Goal: Complete application form

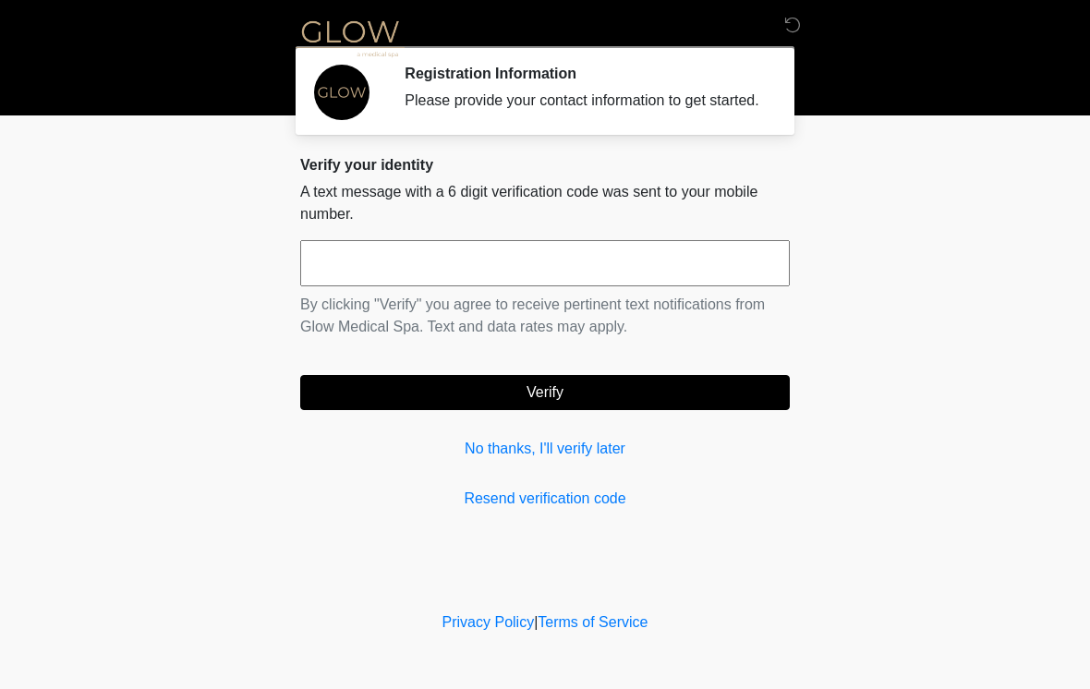
click at [715, 272] on input "text" at bounding box center [544, 263] width 489 height 46
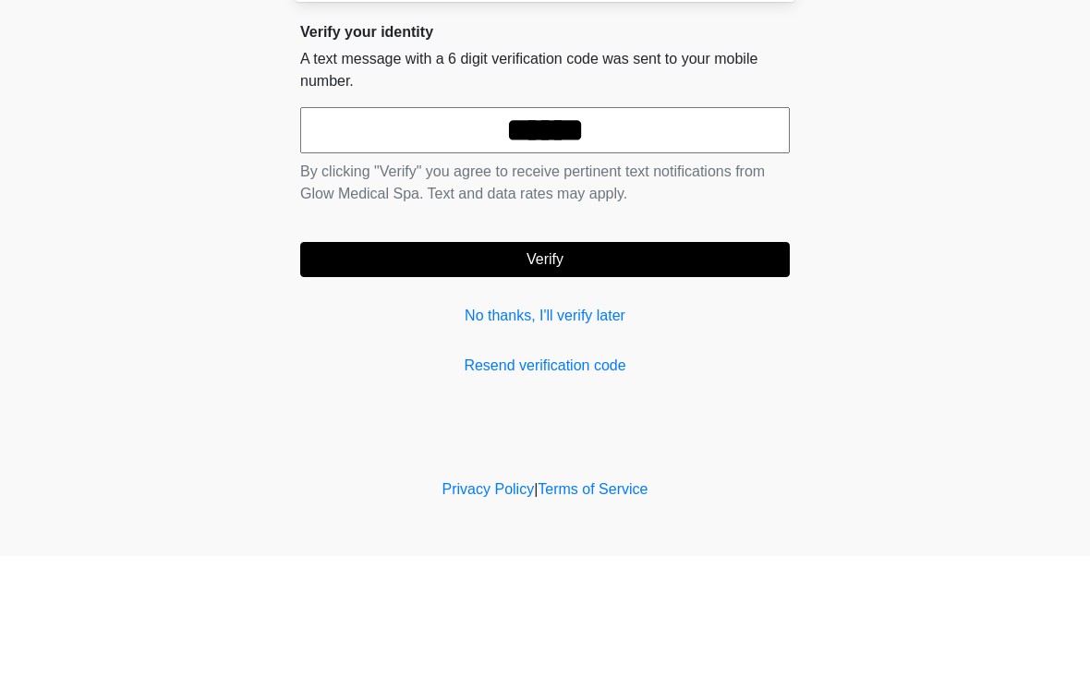
type input "******"
click at [695, 375] on button "Verify" at bounding box center [544, 392] width 489 height 35
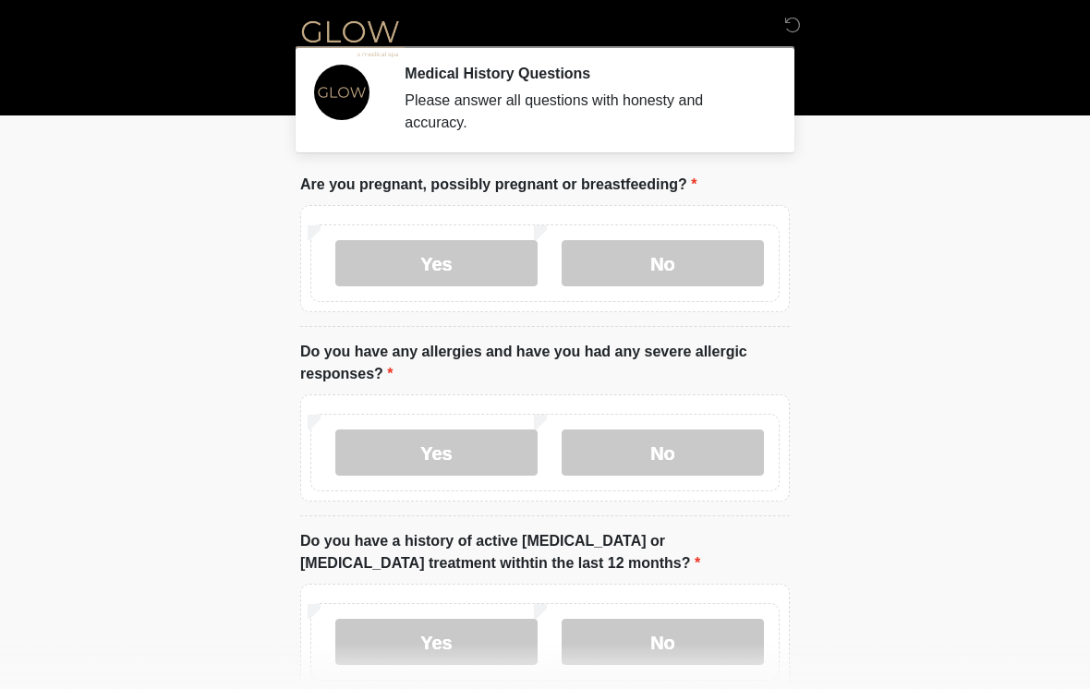
click at [711, 256] on label "No" at bounding box center [663, 263] width 202 height 46
click at [723, 449] on label "No" at bounding box center [663, 452] width 202 height 46
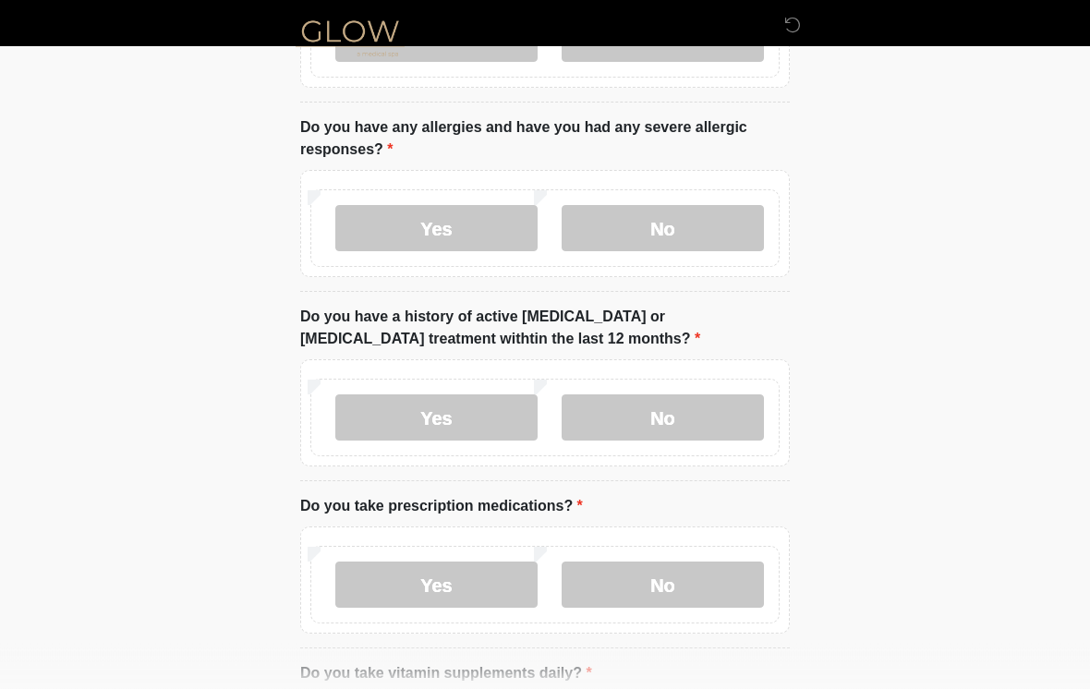
scroll to position [224, 0]
click at [730, 411] on label "No" at bounding box center [663, 417] width 202 height 46
click at [719, 579] on label "No" at bounding box center [663, 585] width 202 height 46
click at [486, 233] on label "Yes" at bounding box center [436, 228] width 202 height 46
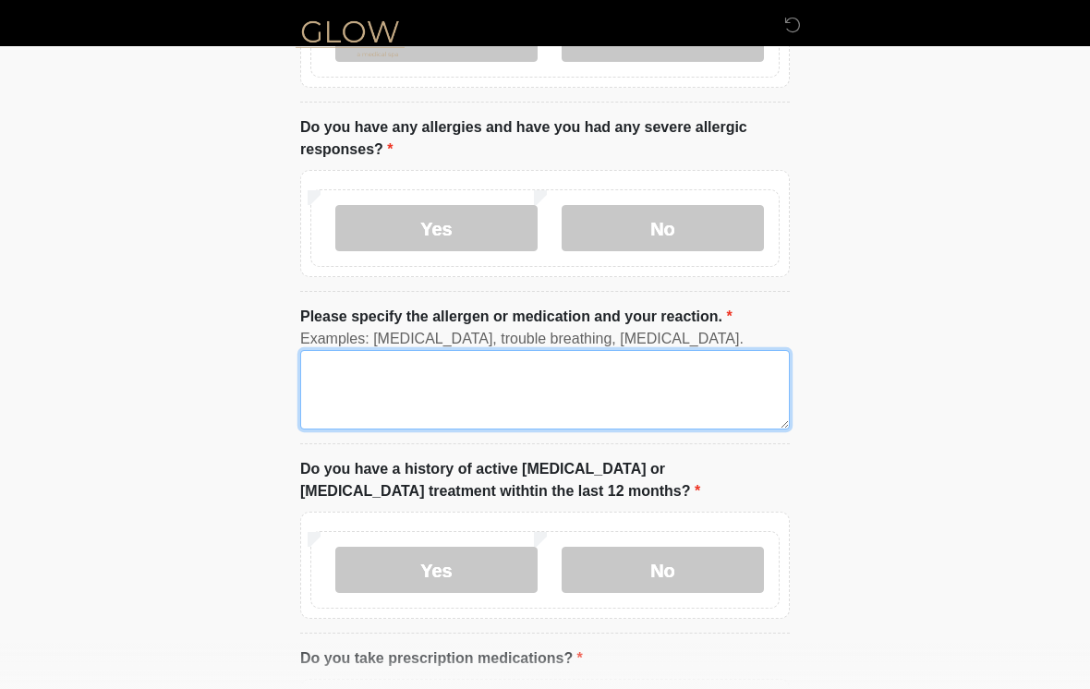
click at [598, 393] on textarea "Please specify the allergen or medication and your reaction." at bounding box center [544, 389] width 489 height 79
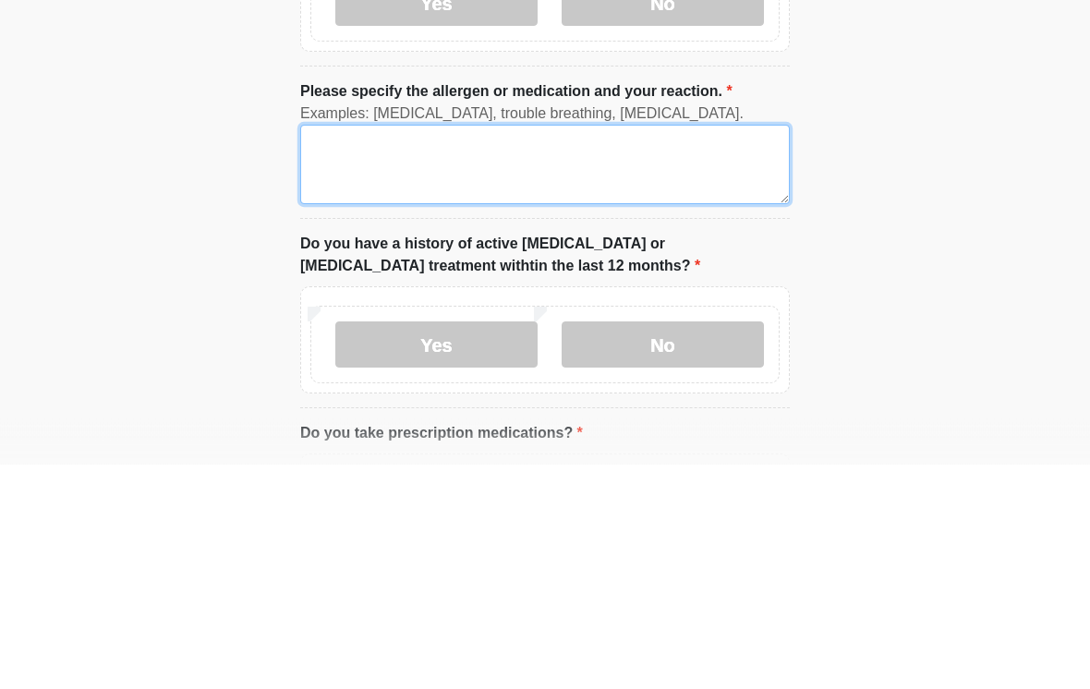
type textarea "*"
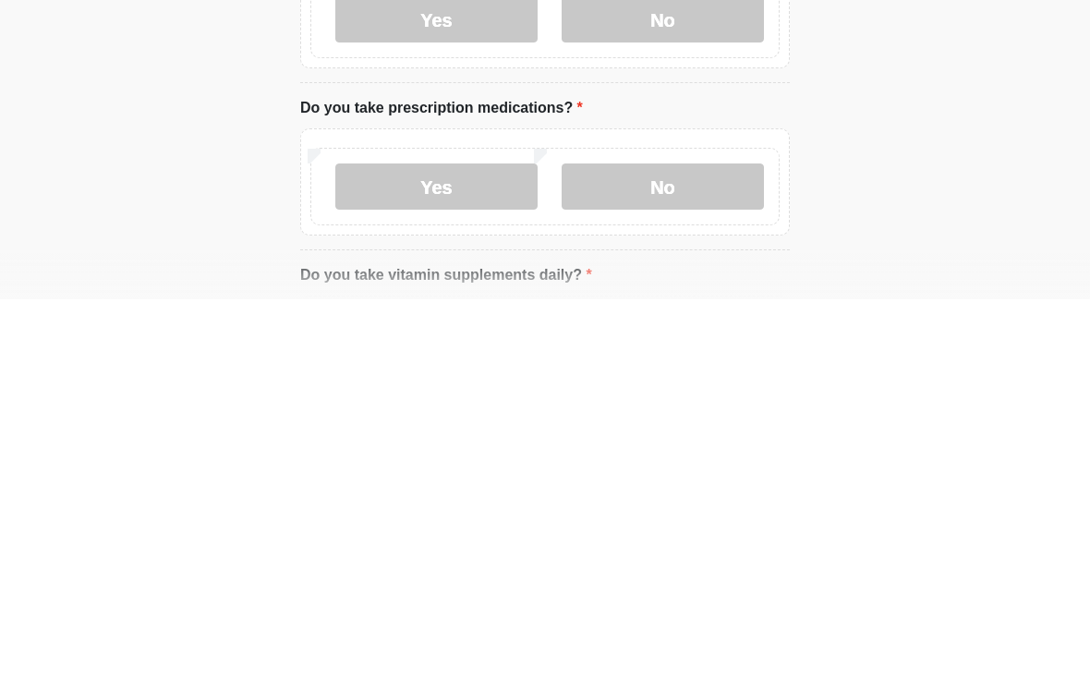
type textarea "**********"
click at [716, 553] on label "No" at bounding box center [663, 576] width 202 height 46
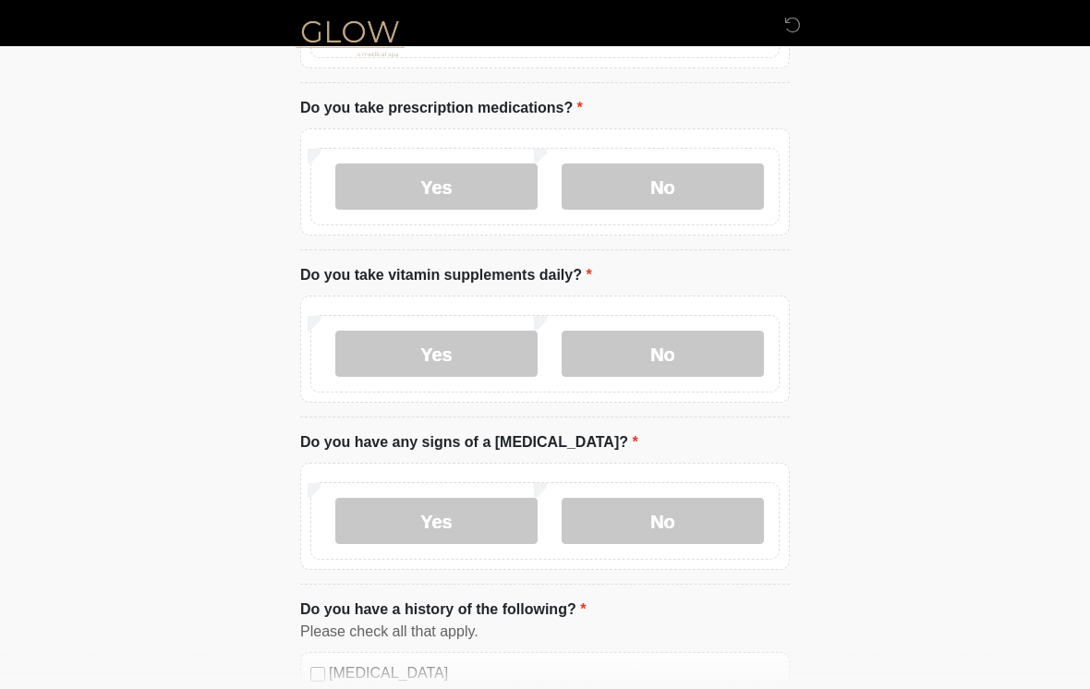
click at [695, 369] on label "No" at bounding box center [663, 354] width 202 height 46
click at [489, 369] on label "Yes" at bounding box center [436, 354] width 202 height 46
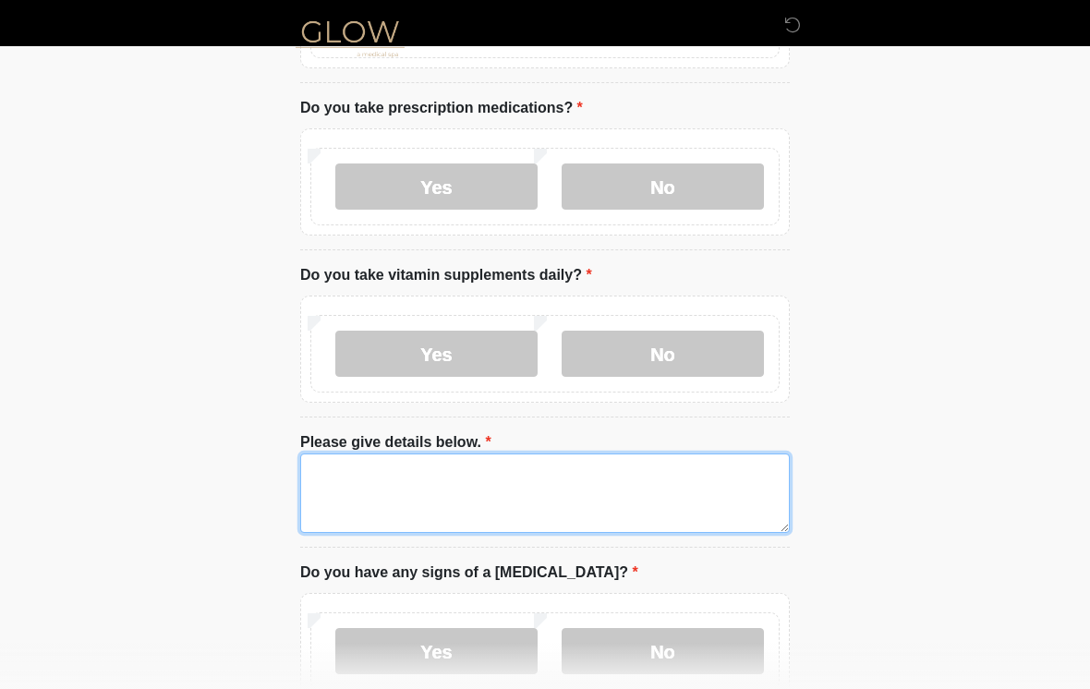
click at [719, 514] on textarea "Please give details below." at bounding box center [544, 492] width 489 height 79
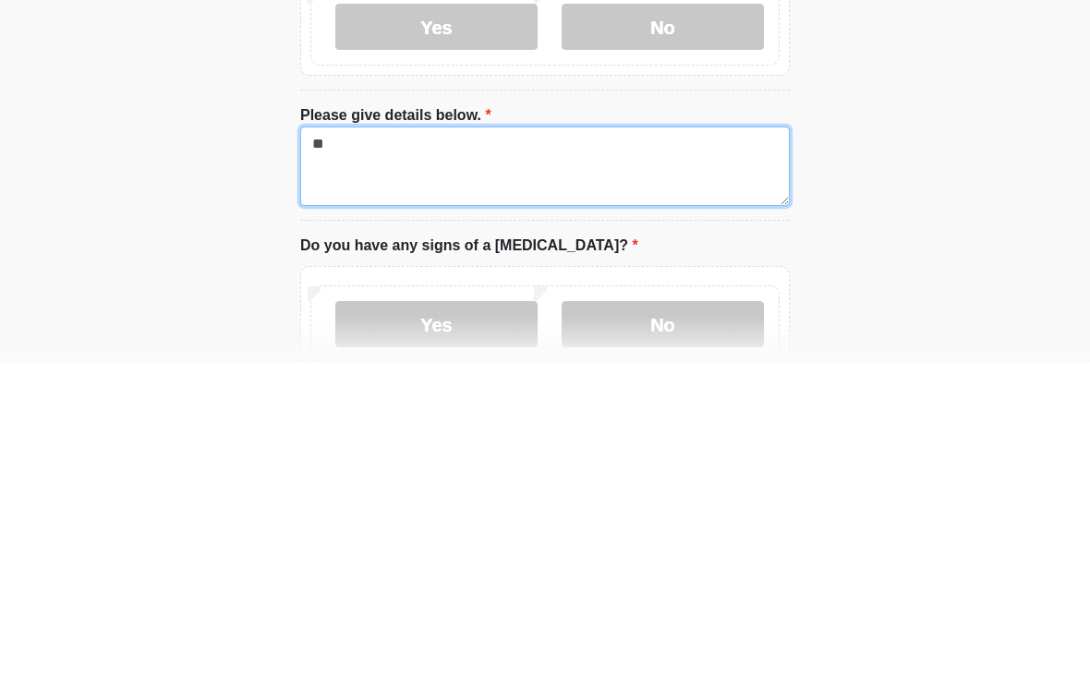
type textarea "*"
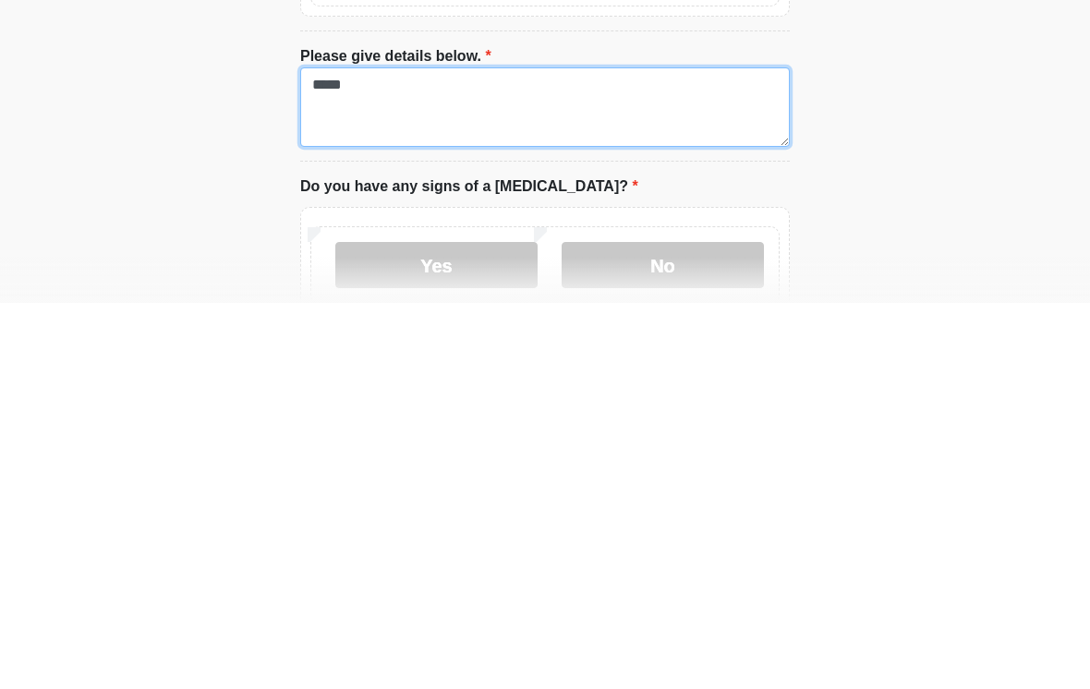
scroll to position [842, 0]
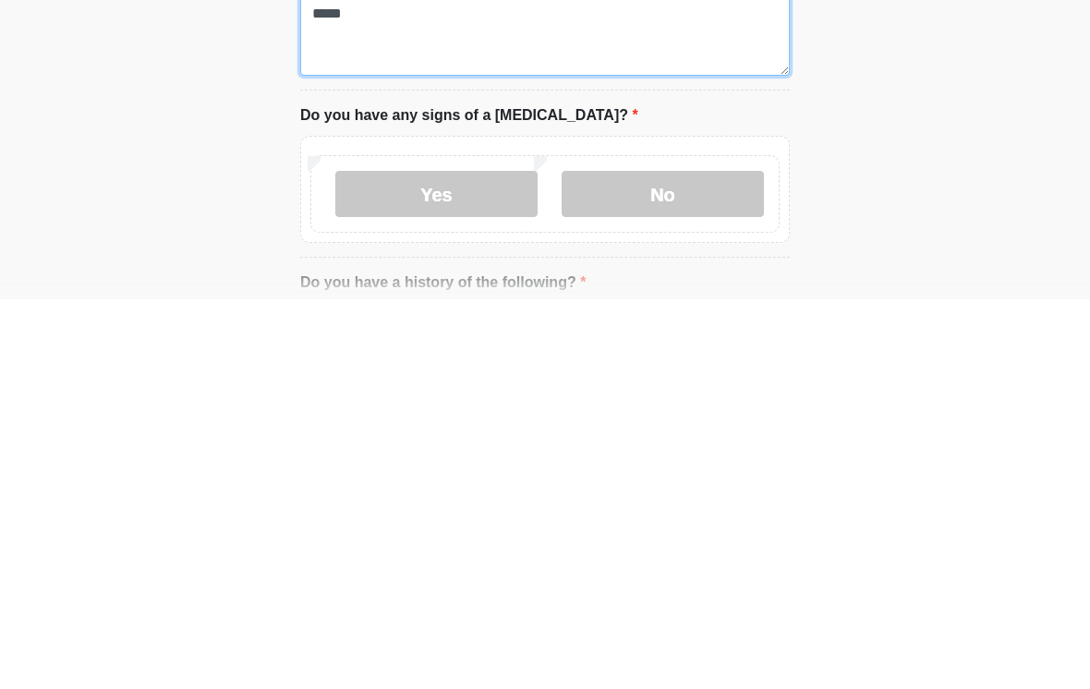
type textarea "*****"
click at [699, 561] on label "No" at bounding box center [663, 584] width 202 height 46
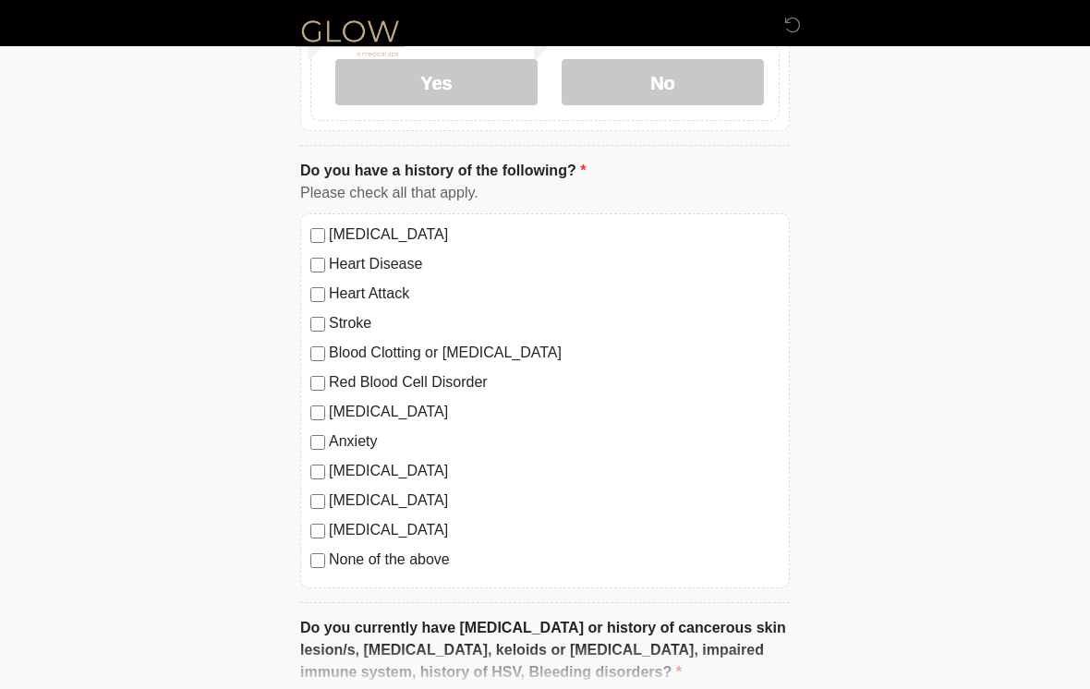
scroll to position [1397, 0]
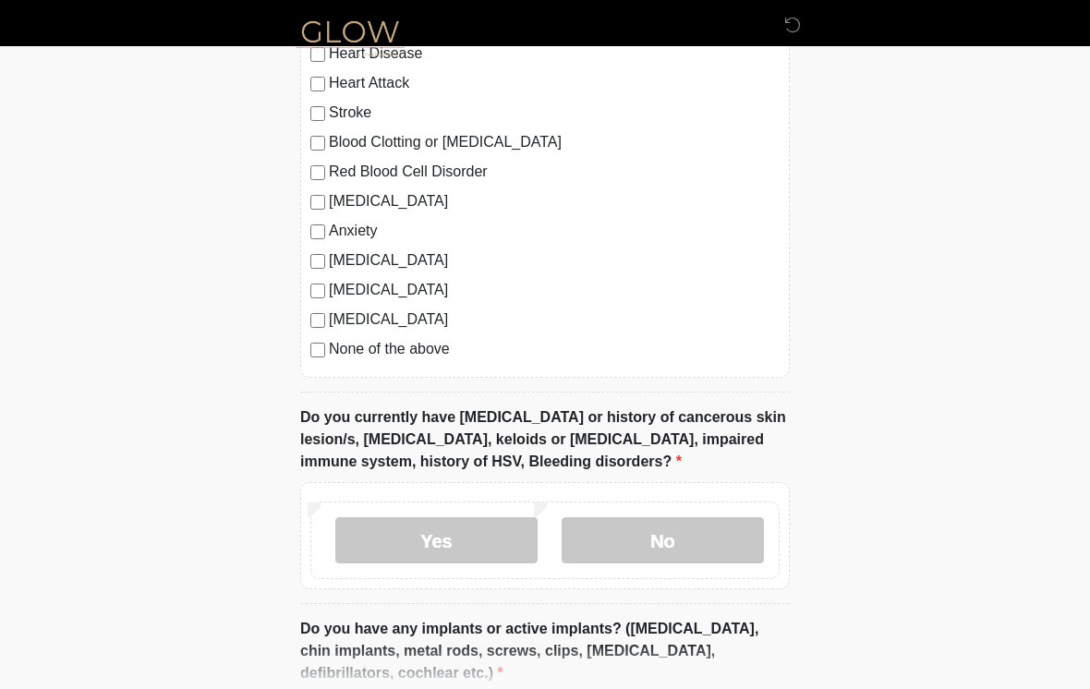
click at [719, 543] on label "No" at bounding box center [663, 540] width 202 height 46
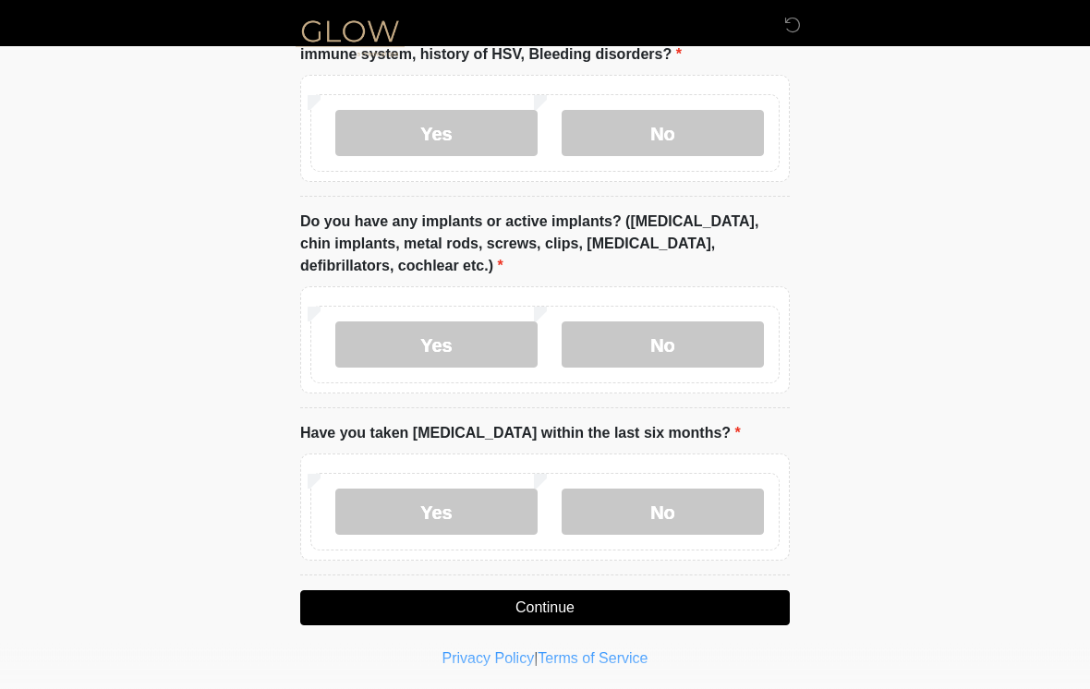
scroll to position [1964, 0]
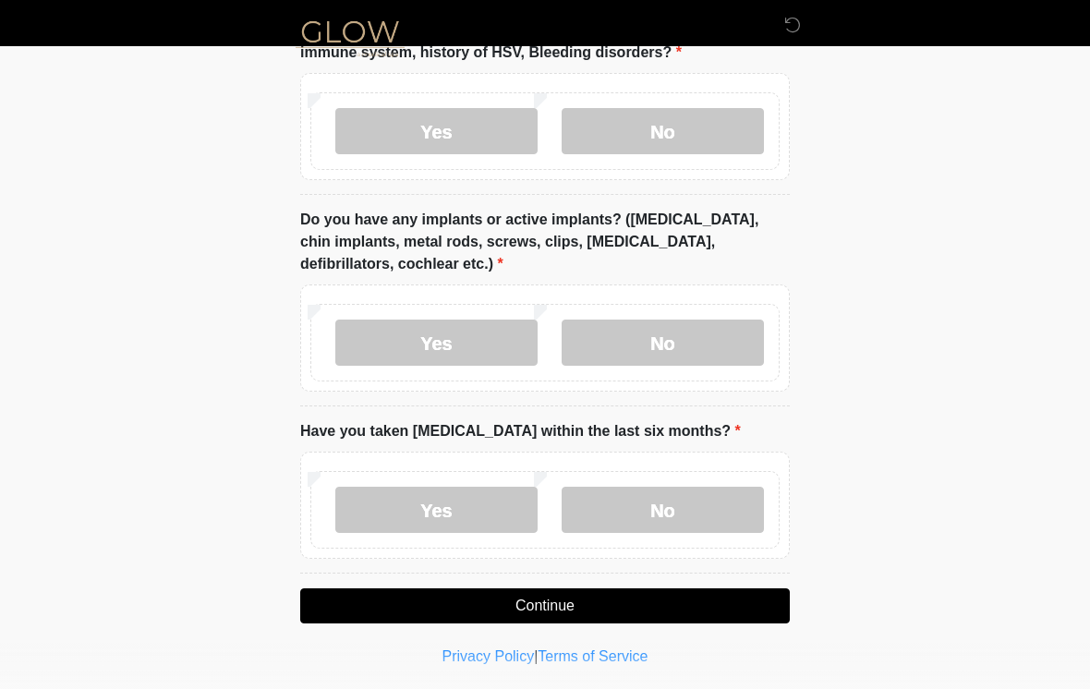
click at [719, 324] on label "No" at bounding box center [663, 343] width 202 height 46
click at [708, 500] on label "No" at bounding box center [663, 510] width 202 height 46
click at [698, 595] on button "Continue" at bounding box center [544, 605] width 489 height 35
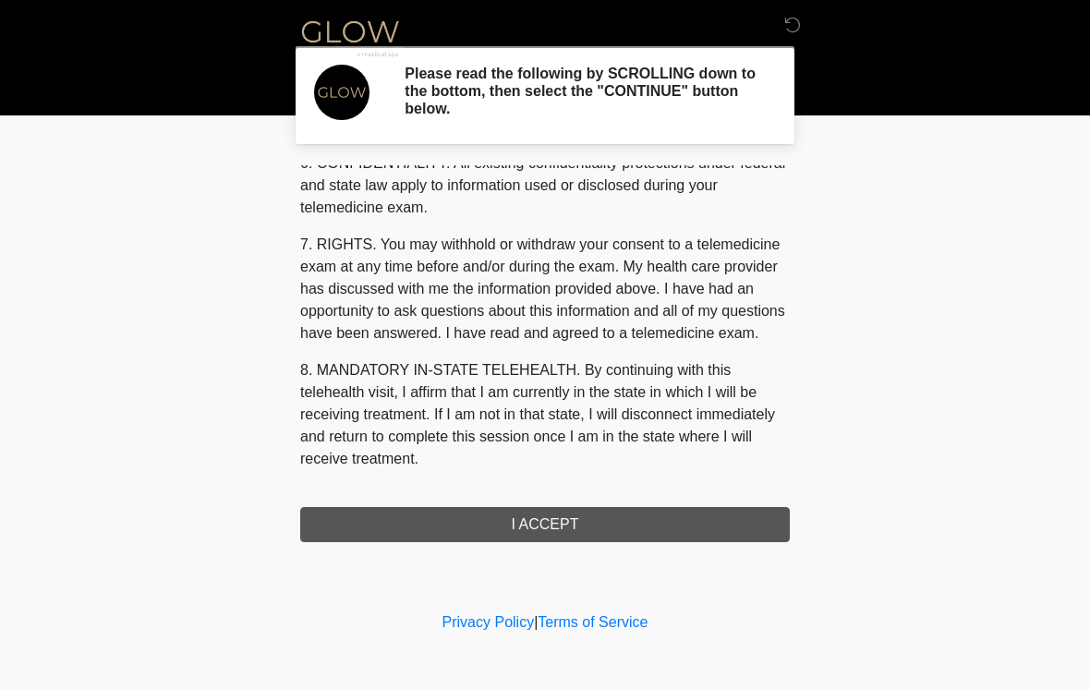
scroll to position [752, 0]
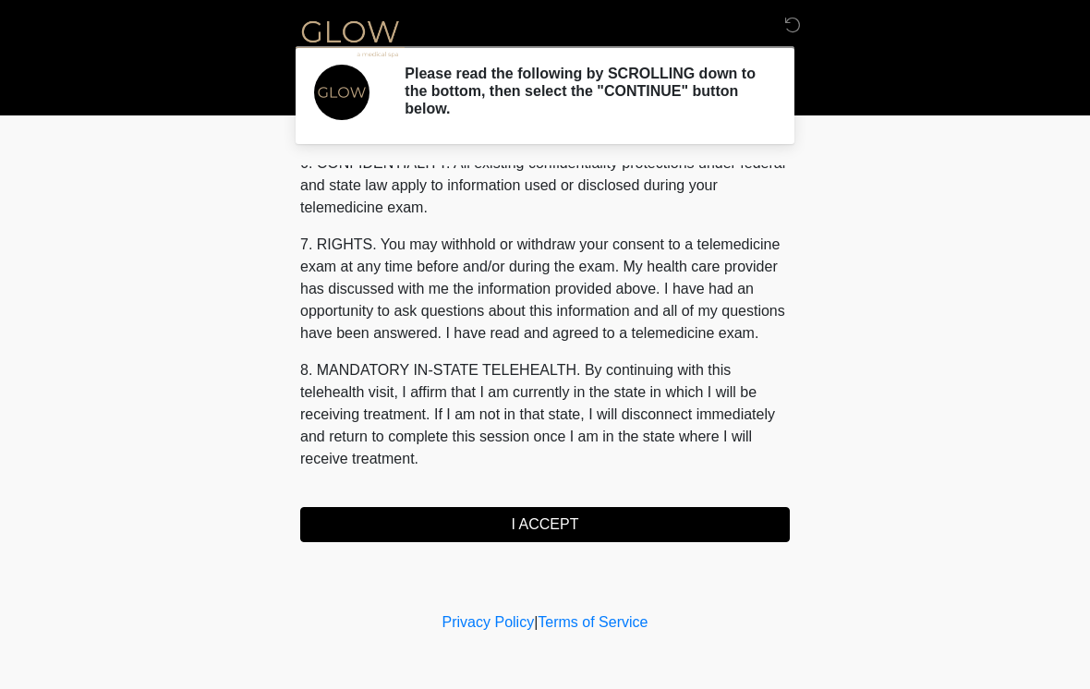
click at [618, 514] on button "I ACCEPT" at bounding box center [544, 524] width 489 height 35
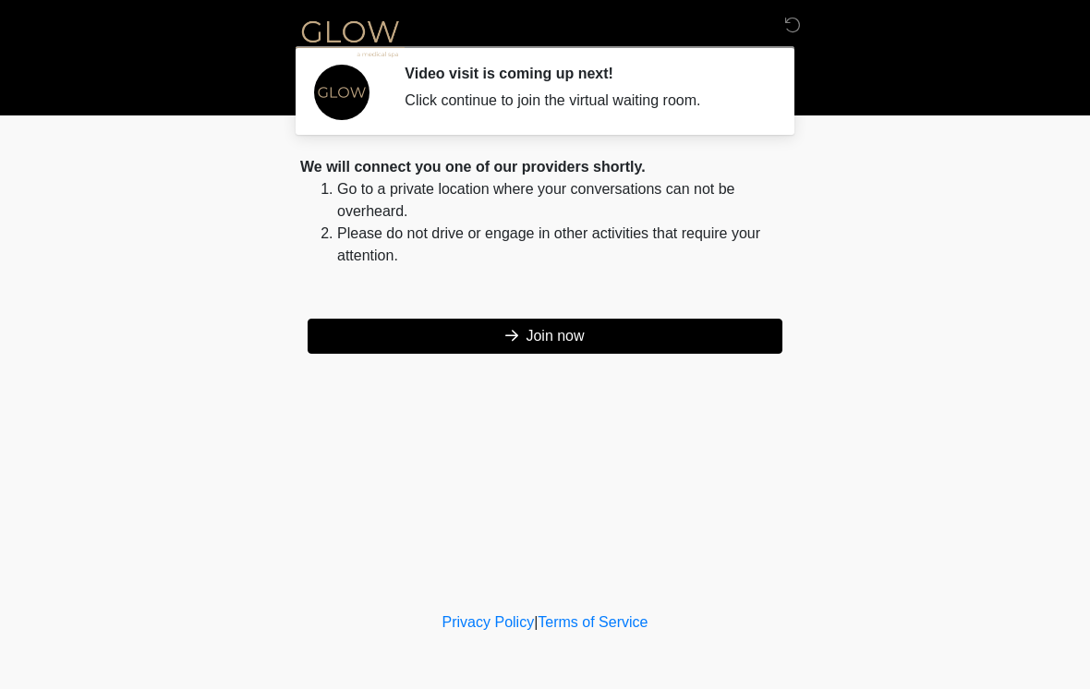
click at [702, 337] on button "Join now" at bounding box center [545, 336] width 475 height 35
